Goal: Task Accomplishment & Management: Manage account settings

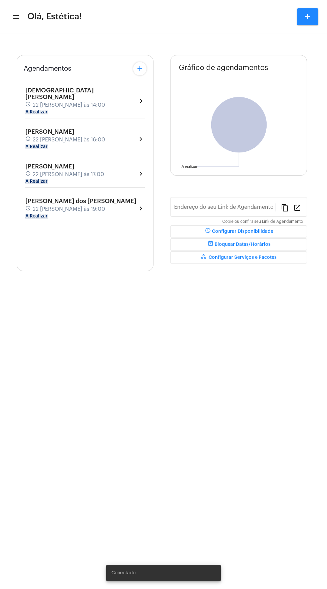
type input "[URL][DOMAIN_NAME]"
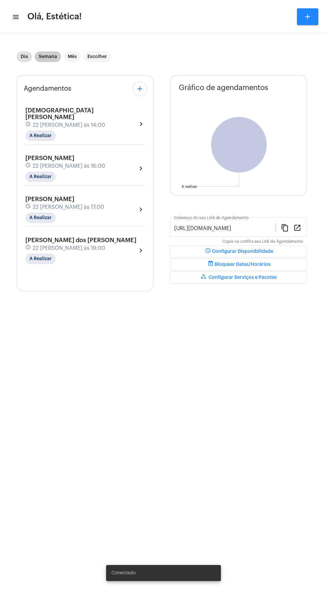
click at [46, 59] on mat-chip "Semana" at bounding box center [48, 56] width 26 height 11
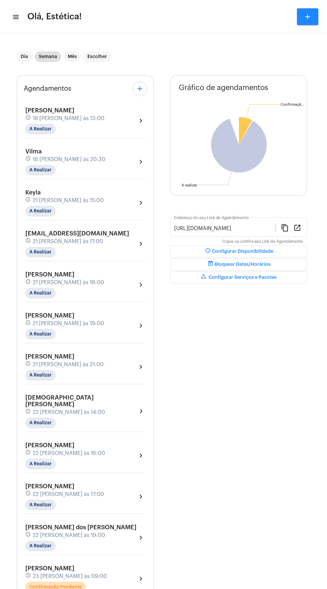
scroll to position [24, 0]
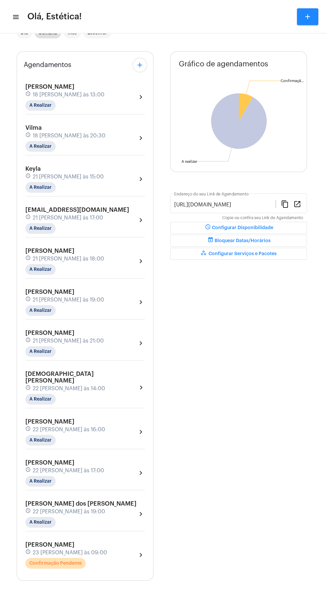
click at [113, 555] on div "[PERSON_NAME] schedule 23 [PERSON_NAME] às 09:00 Confirmação Pendente chevron_r…" at bounding box center [84, 554] width 119 height 27
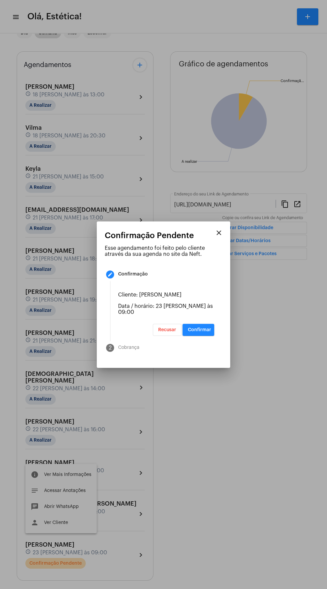
click at [209, 343] on mat-step-header "2 Cobrança" at bounding box center [160, 348] width 124 height 24
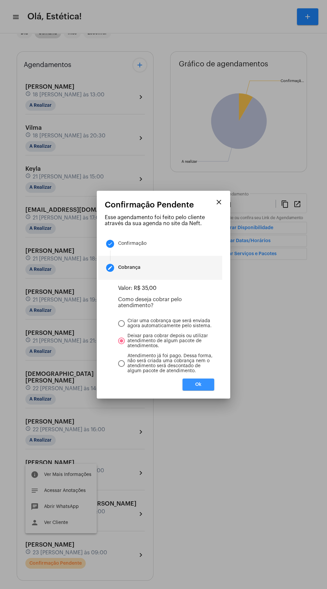
click at [211, 391] on button "Ok" at bounding box center [198, 385] width 32 height 12
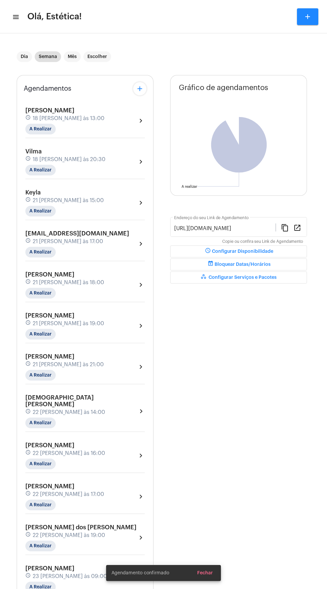
scroll to position [24, 0]
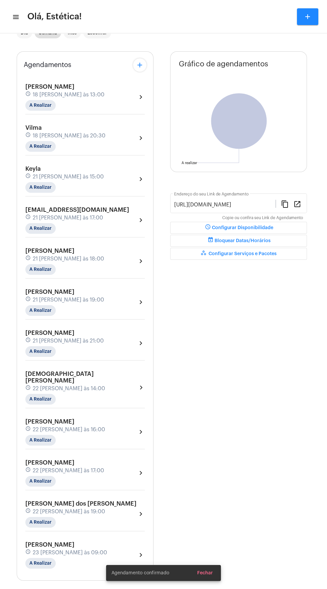
click at [77, 550] on div "[PERSON_NAME] schedule 23 [PERSON_NAME] às 09:00 A Realizar" at bounding box center [66, 554] width 82 height 27
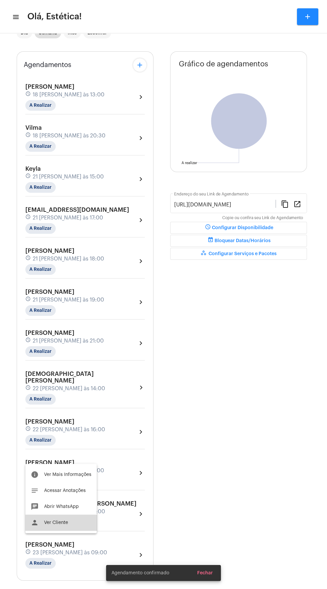
click at [72, 531] on button "person Ver Cliente" at bounding box center [60, 523] width 71 height 16
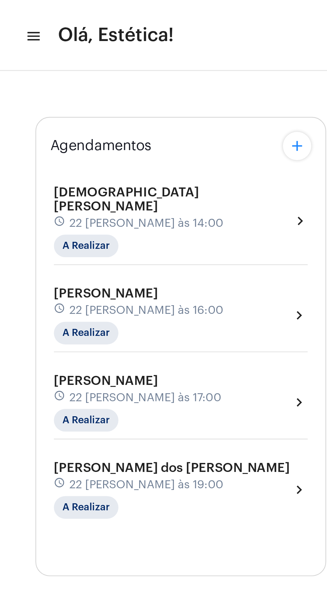
type input "[URL][DOMAIN_NAME]"
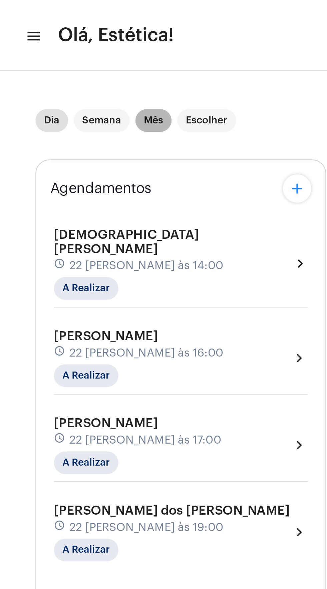
click at [75, 57] on mat-chip "Mês" at bounding box center [72, 56] width 17 height 11
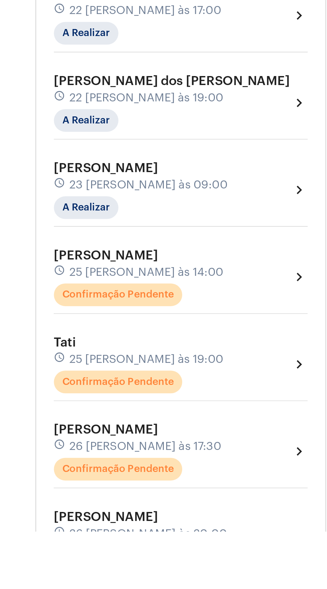
scroll to position [1505, 0]
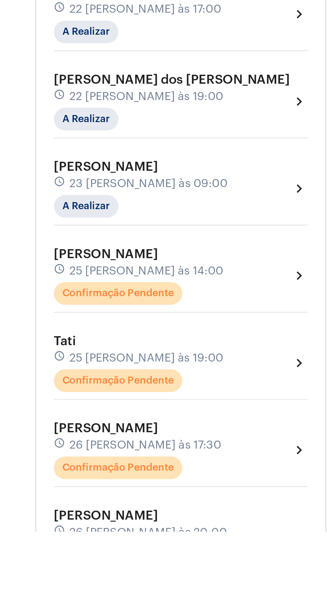
click at [136, 455] on div "[PERSON_NAME] schedule 25 [PERSON_NAME] às 14:00 Confirmação Pendente chevron_r…" at bounding box center [84, 468] width 119 height 27
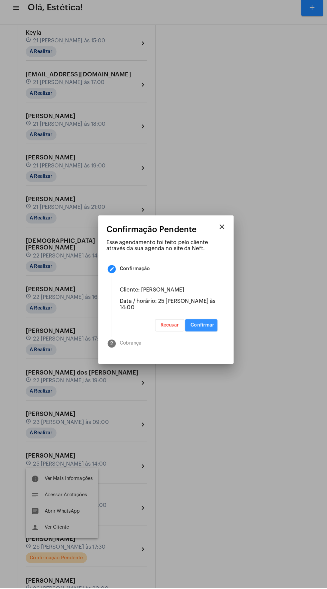
click at [204, 336] on button "Confirmar" at bounding box center [198, 330] width 32 height 12
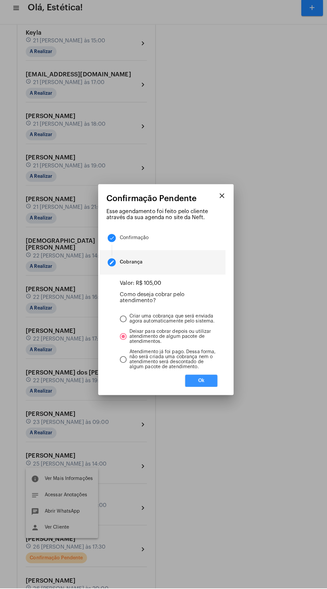
click at [209, 391] on button "Ok" at bounding box center [198, 385] width 32 height 12
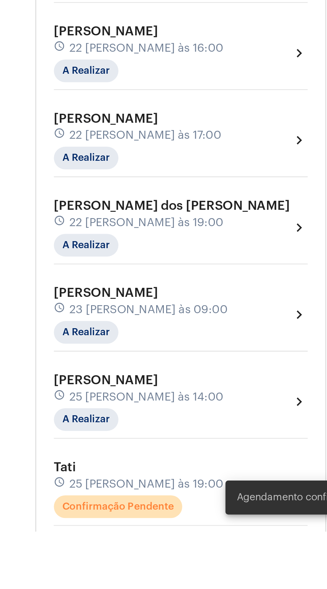
scroll to position [1578, 0]
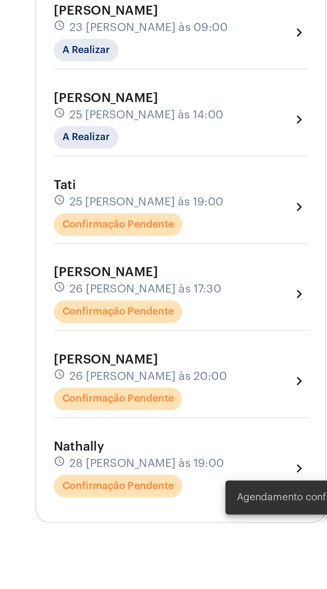
click at [116, 423] on div "Tati schedule 25 [PERSON_NAME] às 19:00 Confirmação Pendente chevron_right" at bounding box center [84, 436] width 119 height 27
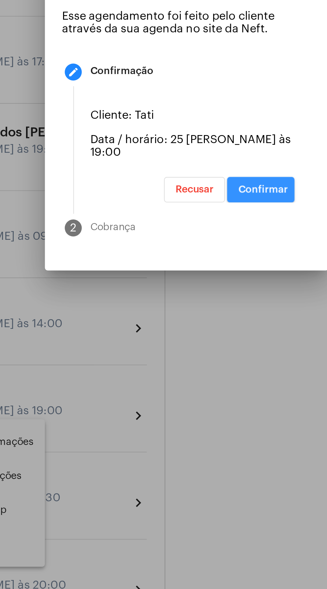
click at [204, 336] on button "Confirmar" at bounding box center [198, 330] width 32 height 12
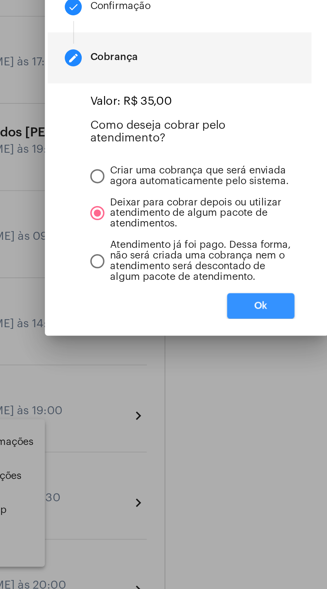
click at [203, 391] on button "Ok" at bounding box center [198, 385] width 32 height 12
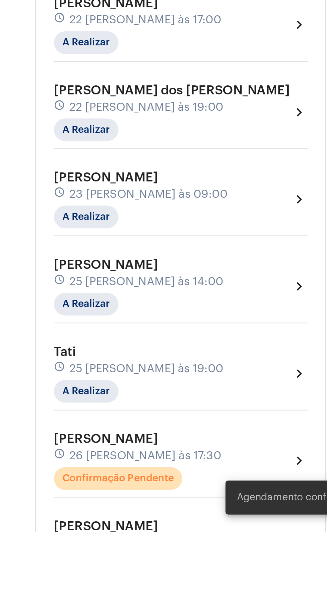
scroll to position [1578, 0]
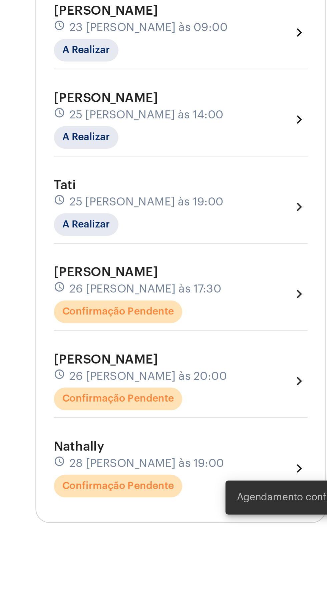
click at [121, 474] on div "[PERSON_NAME] schedule 26 [PERSON_NAME] às 17:30 Confirmação Pendente chevron_r…" at bounding box center [84, 477] width 119 height 27
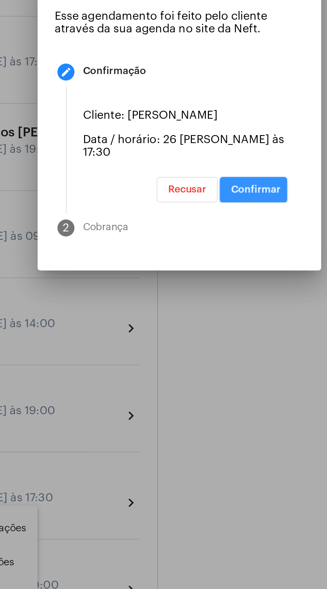
click at [207, 332] on span "Confirmar" at bounding box center [199, 330] width 23 height 5
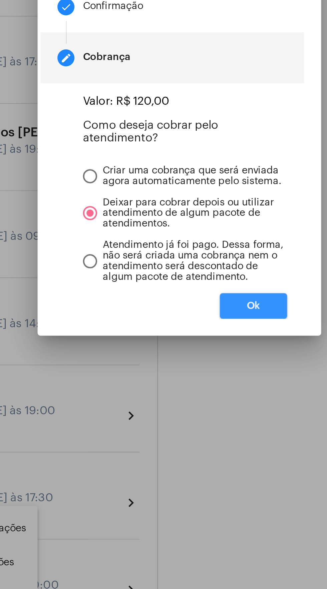
click at [207, 391] on button "Ok" at bounding box center [198, 385] width 32 height 12
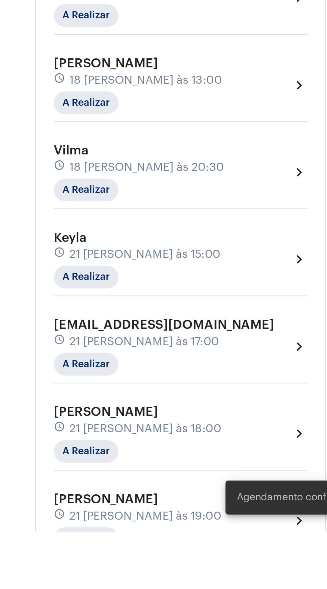
scroll to position [1578, 0]
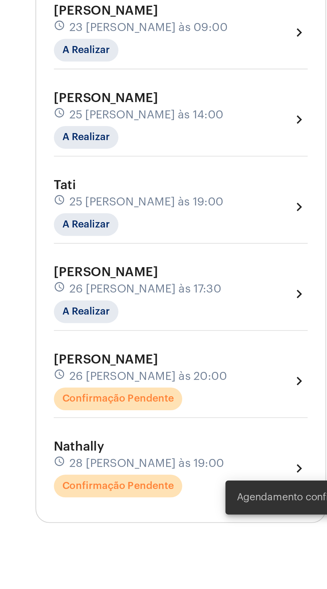
click at [121, 506] on div "[PERSON_NAME] schedule 26 [PERSON_NAME] às 20:00 Confirmação Pendente chevron_r…" at bounding box center [84, 518] width 119 height 27
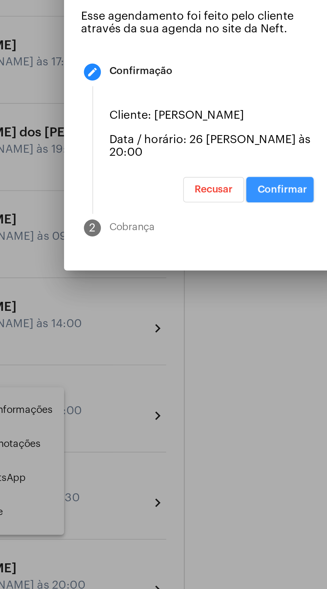
click at [203, 332] on span "Confirmar" at bounding box center [199, 330] width 23 height 5
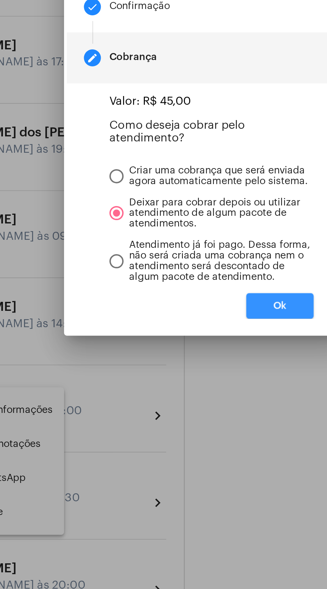
click at [201, 391] on button "Ok" at bounding box center [198, 385] width 32 height 12
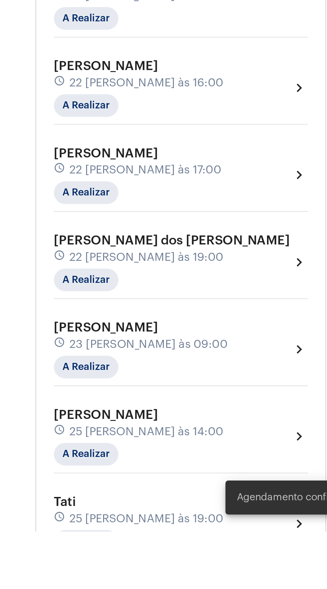
scroll to position [1578, 0]
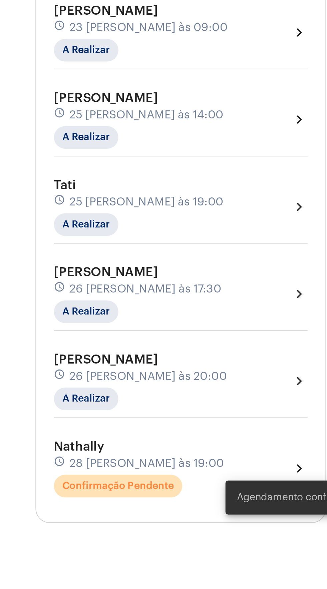
click at [118, 546] on div "Nathally schedule 28 [PERSON_NAME] às 19:00 Confirmação Pendente chevron_right" at bounding box center [84, 559] width 119 height 27
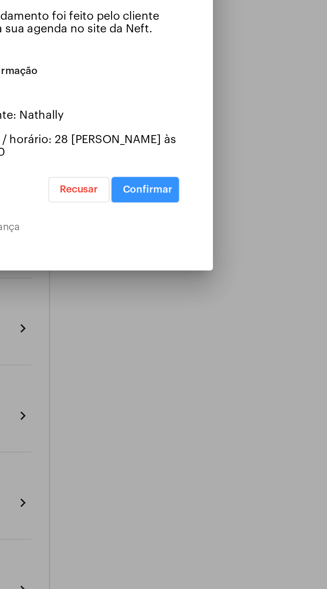
click at [206, 332] on span "Confirmar" at bounding box center [199, 330] width 23 height 5
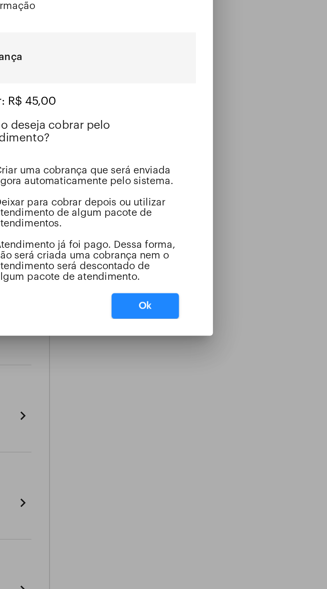
click at [202, 391] on button "Ok" at bounding box center [198, 385] width 32 height 12
